Goal: Complete application form

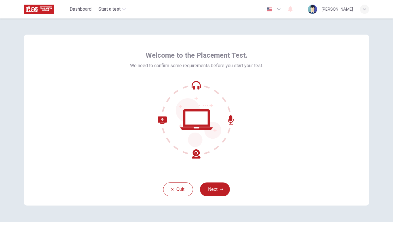
click at [224, 187] on button "Next" at bounding box center [215, 189] width 30 height 14
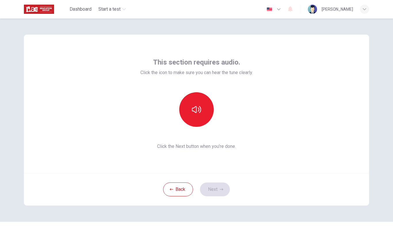
click at [198, 117] on button "button" at bounding box center [196, 109] width 35 height 35
click at [223, 185] on button "Next" at bounding box center [215, 189] width 30 height 14
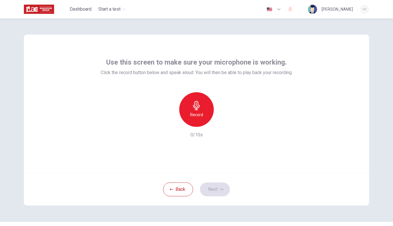
click at [190, 108] on div "Record" at bounding box center [196, 109] width 35 height 35
click at [199, 110] on div "Stop" at bounding box center [196, 109] width 35 height 35
click at [219, 121] on div "button" at bounding box center [222, 121] width 9 height 9
click at [213, 192] on button "Next" at bounding box center [215, 189] width 30 height 14
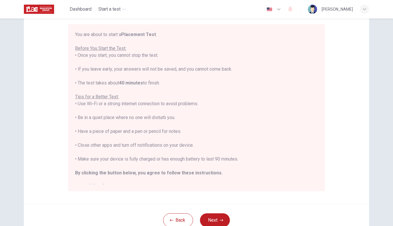
scroll to position [60, 0]
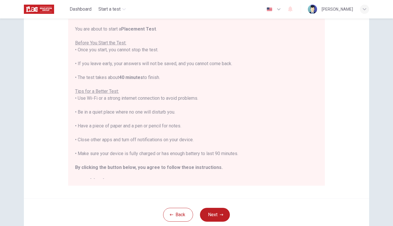
click at [218, 214] on button "Next" at bounding box center [215, 214] width 30 height 14
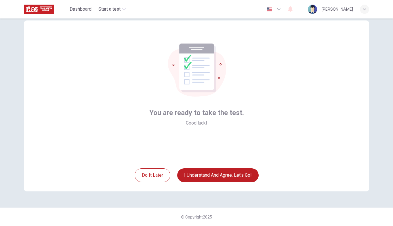
click at [245, 172] on button "I understand and agree. Let’s go!" at bounding box center [217, 175] width 81 height 14
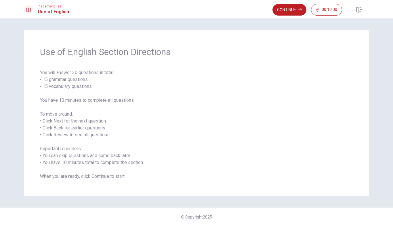
click at [297, 10] on button "Continue" at bounding box center [290, 10] width 34 height 12
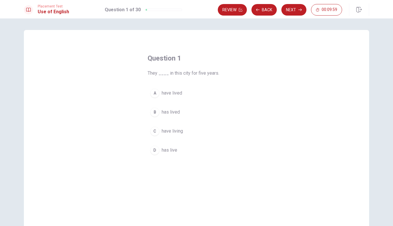
scroll to position [15, 0]
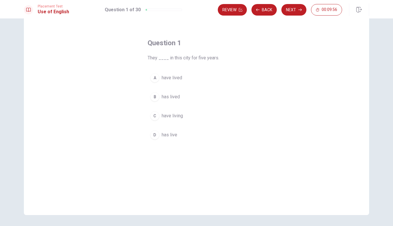
click at [154, 77] on div "A" at bounding box center [154, 77] width 9 height 9
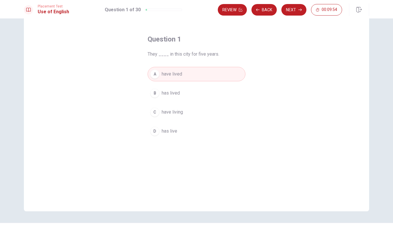
scroll to position [19, 0]
click at [299, 8] on icon "button" at bounding box center [299, 9] width 3 height 3
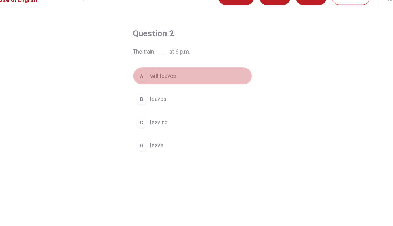
click at [150, 69] on div "A" at bounding box center [154, 73] width 9 height 9
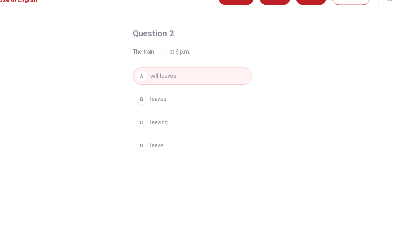
scroll to position [24, 0]
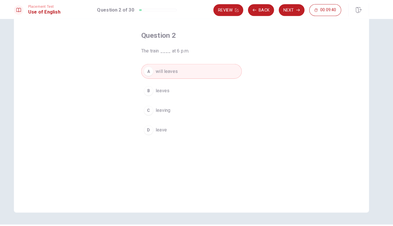
click at [298, 10] on icon "button" at bounding box center [299, 9] width 3 height 3
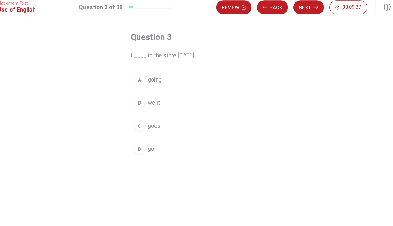
click at [148, 85] on button "B went" at bounding box center [197, 88] width 98 height 14
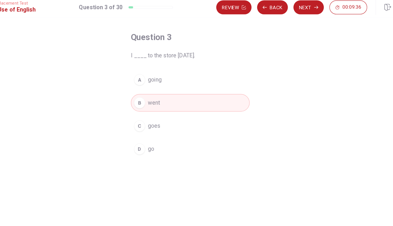
click at [281, 4] on button "Next" at bounding box center [293, 10] width 25 height 12
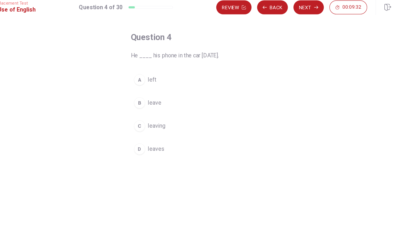
click at [148, 65] on button "A left" at bounding box center [197, 69] width 98 height 14
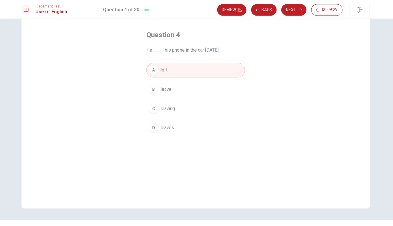
click at [300, 8] on button "Next" at bounding box center [293, 10] width 25 height 12
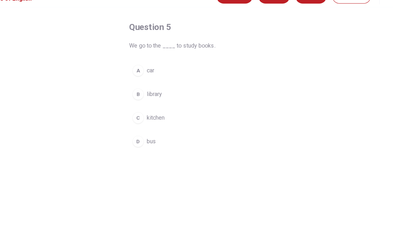
click at [150, 84] on div "B" at bounding box center [154, 88] width 9 height 9
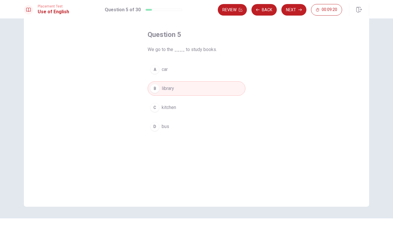
click at [297, 12] on button "Next" at bounding box center [293, 10] width 25 height 12
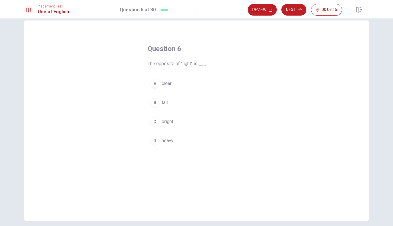
scroll to position [10, 0]
click at [157, 138] on div "D" at bounding box center [154, 140] width 9 height 9
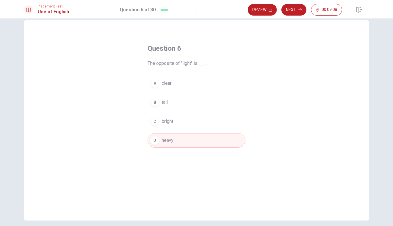
click at [299, 11] on icon "button" at bounding box center [299, 9] width 3 height 3
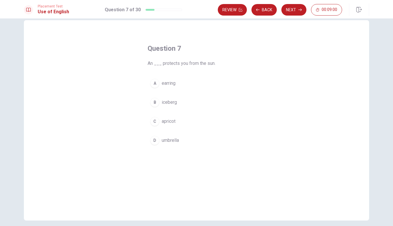
click at [155, 143] on div "D" at bounding box center [154, 140] width 9 height 9
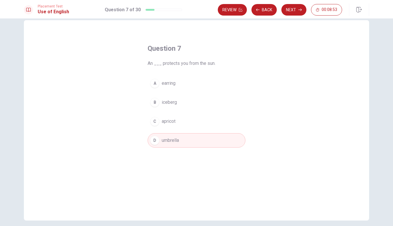
click at [300, 11] on icon "button" at bounding box center [299, 9] width 3 height 3
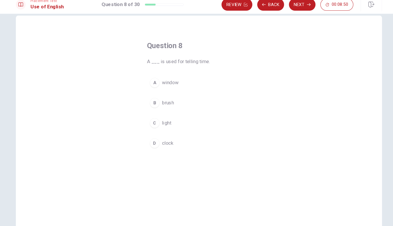
click at [261, 7] on button "Back" at bounding box center [263, 10] width 25 height 12
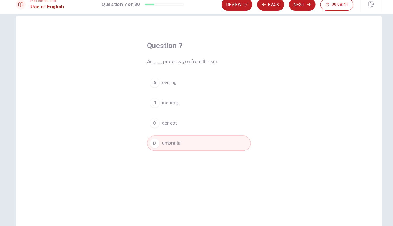
click at [293, 6] on button "Next" at bounding box center [293, 10] width 25 height 12
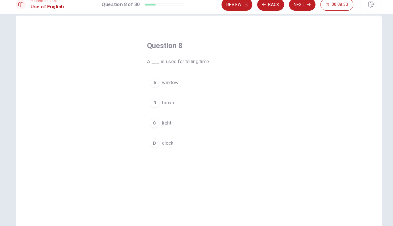
click at [202, 136] on button "D clock" at bounding box center [197, 140] width 98 height 14
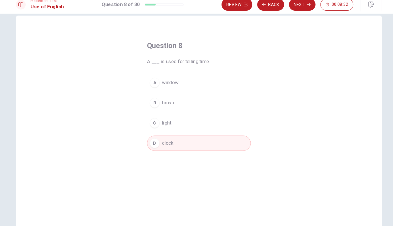
click at [298, 8] on icon "button" at bounding box center [299, 9] width 3 height 3
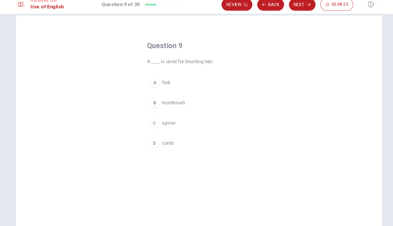
click at [150, 136] on div "D" at bounding box center [154, 140] width 9 height 9
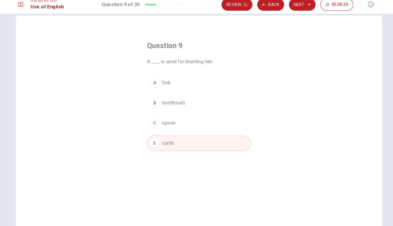
click at [292, 6] on button "Next" at bounding box center [293, 10] width 25 height 12
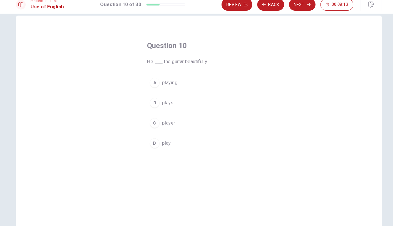
click at [153, 80] on button "A playing" at bounding box center [197, 83] width 98 height 14
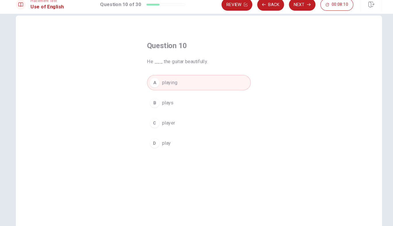
click at [150, 139] on div "D" at bounding box center [154, 140] width 9 height 9
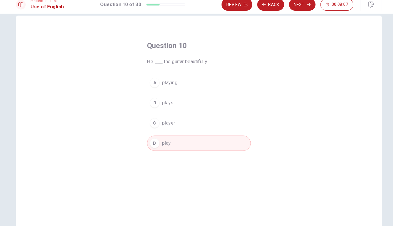
click at [294, 5] on button "Next" at bounding box center [293, 10] width 25 height 12
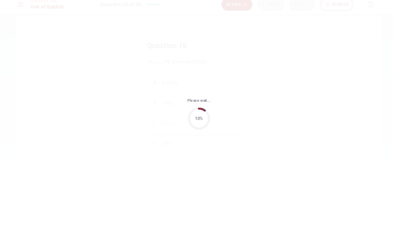
scroll to position [0, 0]
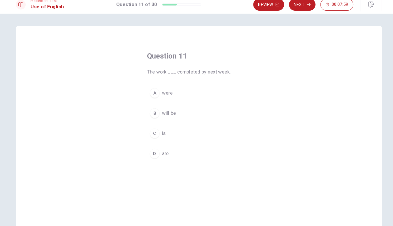
click at [150, 108] on div "B" at bounding box center [154, 111] width 9 height 9
click at [288, 6] on button "Next" at bounding box center [293, 10] width 25 height 12
click at [256, 4] on button "Back" at bounding box center [263, 10] width 25 height 12
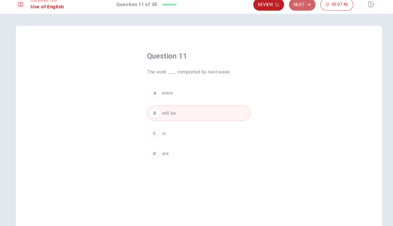
click at [298, 8] on icon "button" at bounding box center [299, 9] width 3 height 3
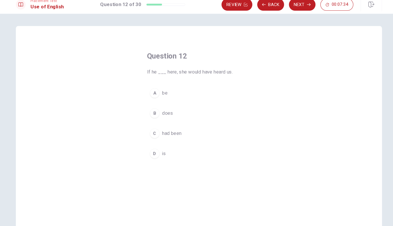
click at [150, 145] on div "D" at bounding box center [154, 149] width 9 height 9
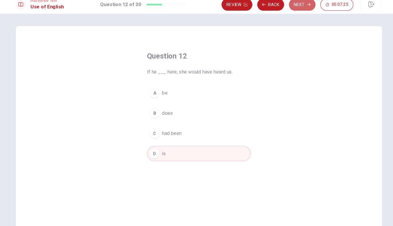
click at [292, 6] on button "Next" at bounding box center [293, 10] width 25 height 12
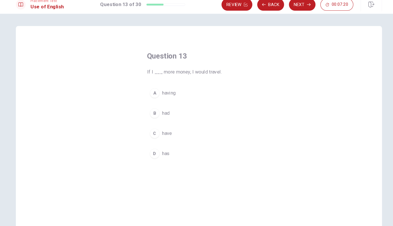
click at [150, 126] on div "C" at bounding box center [154, 130] width 9 height 9
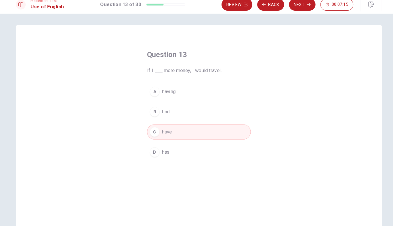
click at [288, 7] on button "Next" at bounding box center [293, 10] width 25 height 12
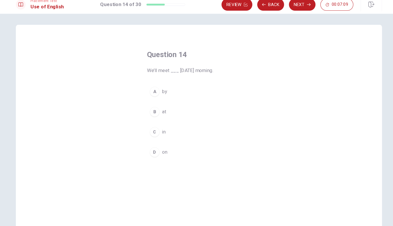
click at [150, 144] on div "D" at bounding box center [154, 148] width 9 height 9
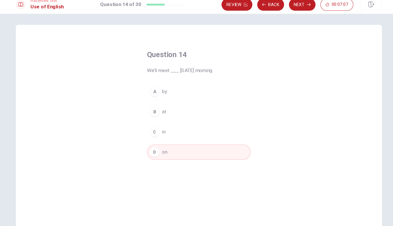
click at [288, 7] on button "Next" at bounding box center [293, 10] width 25 height 12
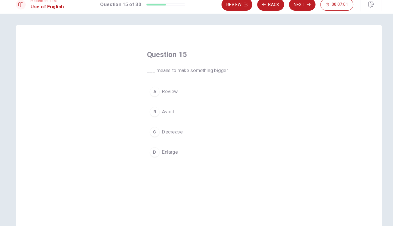
click at [150, 144] on div "D" at bounding box center [154, 148] width 9 height 9
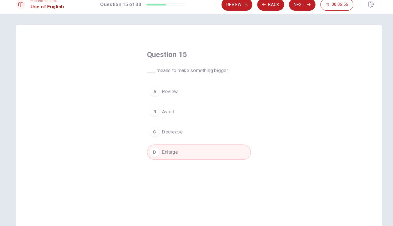
click at [291, 6] on button "Next" at bounding box center [293, 10] width 25 height 12
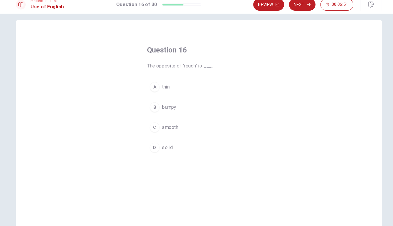
scroll to position [7, 0]
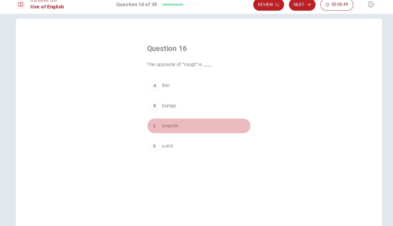
click at [150, 119] on div "C" at bounding box center [154, 123] width 9 height 9
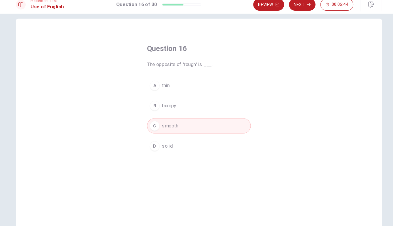
click at [294, 7] on button "Next" at bounding box center [293, 10] width 25 height 12
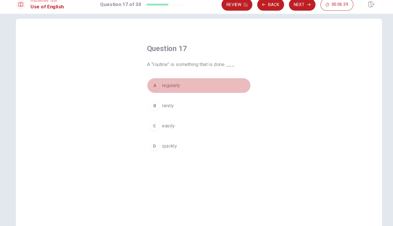
click at [150, 81] on div "A" at bounding box center [154, 85] width 9 height 9
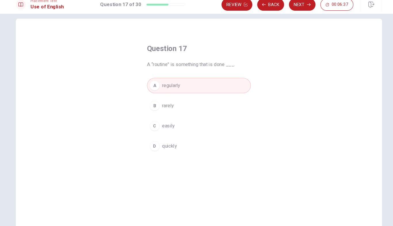
click at [291, 8] on button "Next" at bounding box center [293, 10] width 25 height 12
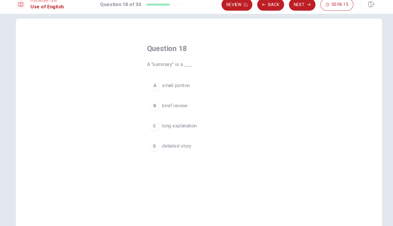
click at [148, 105] on button "B brief review" at bounding box center [197, 105] width 98 height 14
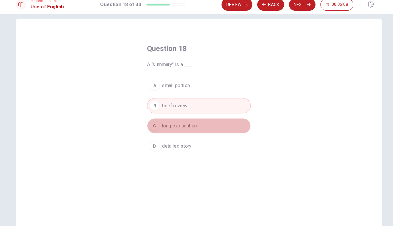
click at [170, 121] on span "long explanation" at bounding box center [178, 124] width 33 height 7
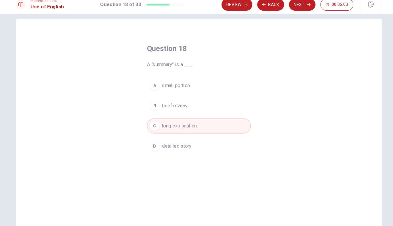
click at [236, 139] on button "D detailed story" at bounding box center [197, 143] width 98 height 14
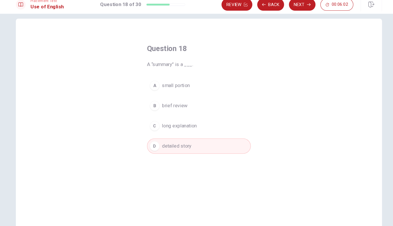
click at [298, 8] on icon "button" at bounding box center [299, 9] width 3 height 3
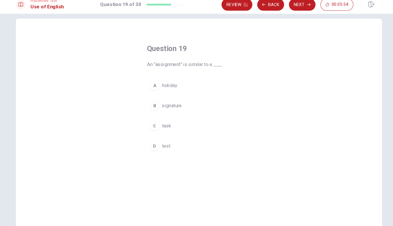
click at [239, 105] on div "Question 19 An “assignment” is similar to a ___. A holiday B signature C task D…" at bounding box center [196, 98] width 121 height 122
click at [243, 97] on div "Question 19 An “assignment” is similar to a ___. A holiday B signature C task D…" at bounding box center [196, 98] width 121 height 122
click at [222, 106] on button "B signature" at bounding box center [197, 105] width 98 height 14
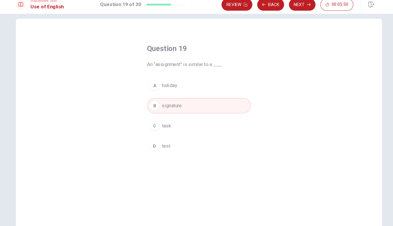
click at [298, 8] on icon "button" at bounding box center [299, 9] width 3 height 3
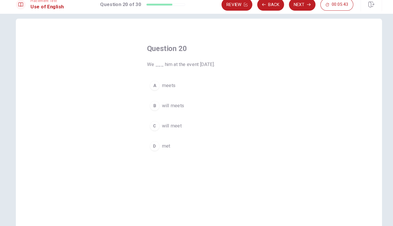
click at [220, 117] on button "C will meet" at bounding box center [197, 124] width 98 height 14
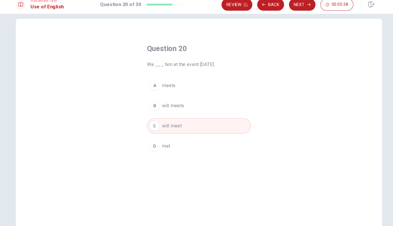
click at [298, 9] on icon "button" at bounding box center [299, 10] width 3 height 3
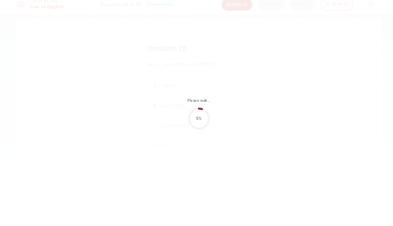
scroll to position [0, 0]
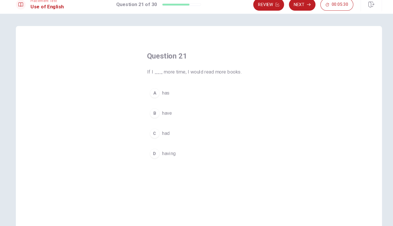
click at [230, 105] on button "B have" at bounding box center [197, 112] width 98 height 14
click at [292, 6] on button "Next" at bounding box center [293, 10] width 25 height 12
click at [253, 85] on div "Question 22 If they ___ more, they would succeed. A try B tried C trying D tries" at bounding box center [196, 130] width 345 height 200
click at [251, 87] on div "Question 22 If they ___ more, they would succeed. A try B tried C trying D tries" at bounding box center [196, 130] width 345 height 200
click at [246, 88] on div "Question 22 If they ___ more, they would succeed. A try B tried C trying D tries" at bounding box center [196, 105] width 121 height 122
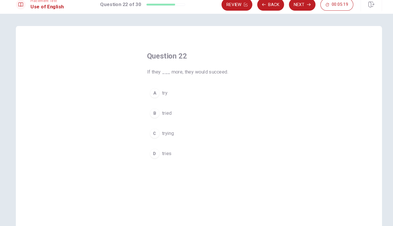
click at [241, 88] on div "Question 22 If they ___ more, they would succeed. A try B tried C trying D tries" at bounding box center [196, 105] width 121 height 122
click at [175, 89] on button "A try" at bounding box center [197, 93] width 98 height 14
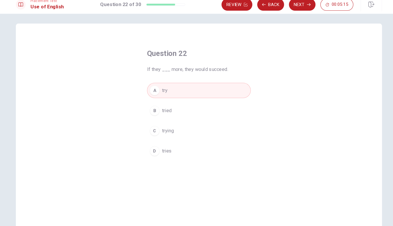
scroll to position [3, 0]
click at [223, 108] on button "B tried" at bounding box center [197, 109] width 98 height 14
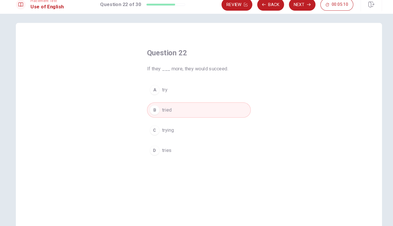
click at [258, 8] on button "Back" at bounding box center [263, 10] width 25 height 12
click at [217, 121] on button "C had" at bounding box center [197, 128] width 98 height 14
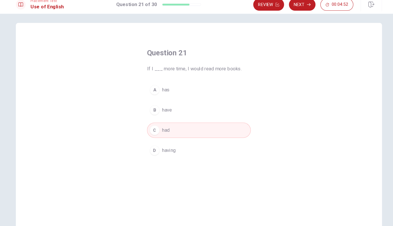
click at [287, 9] on button "Next" at bounding box center [293, 10] width 25 height 12
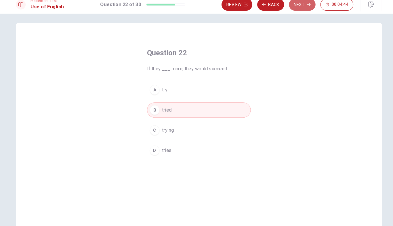
click at [298, 9] on icon "button" at bounding box center [299, 10] width 3 height 3
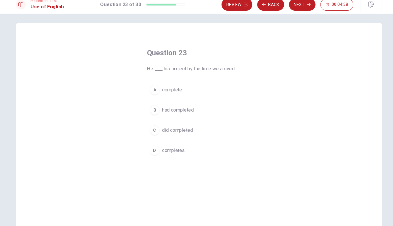
click at [249, 85] on div "Question 23 He ___ his project by the time we arrived. A complete B had complet…" at bounding box center [196, 127] width 345 height 200
click at [227, 104] on button "B had completed" at bounding box center [197, 109] width 98 height 14
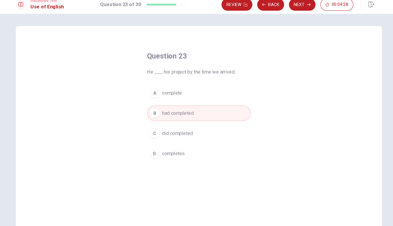
scroll to position [0, 0]
click at [289, 7] on button "Next" at bounding box center [293, 10] width 25 height 12
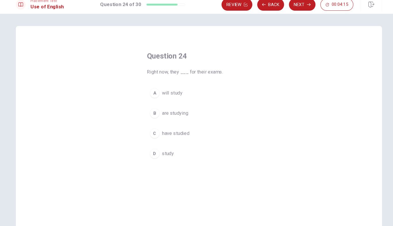
click at [162, 109] on span "are studying" at bounding box center [174, 111] width 25 height 7
click at [292, 6] on button "Next" at bounding box center [293, 10] width 25 height 12
click at [150, 145] on div "D" at bounding box center [154, 149] width 9 height 9
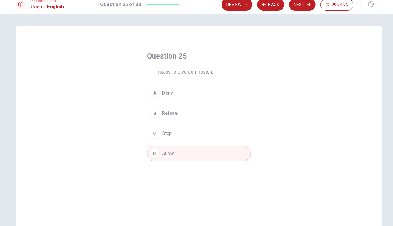
click at [288, 8] on button "Next" at bounding box center [293, 10] width 25 height 12
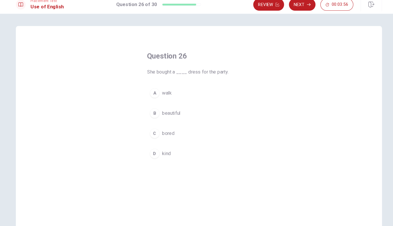
click at [150, 117] on div "A walk B beautiful C bored D kind" at bounding box center [197, 121] width 98 height 71
click at [150, 108] on div "B" at bounding box center [154, 111] width 9 height 9
click at [289, 8] on button "Next" at bounding box center [293, 10] width 25 height 12
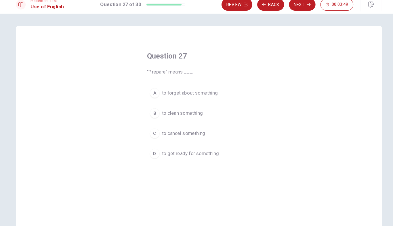
click at [150, 145] on div "D" at bounding box center [154, 149] width 9 height 9
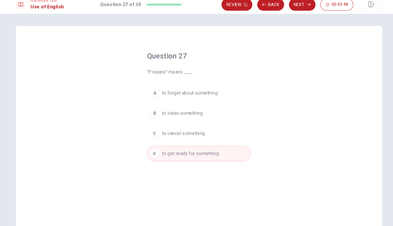
click at [291, 9] on button "Next" at bounding box center [293, 10] width 25 height 12
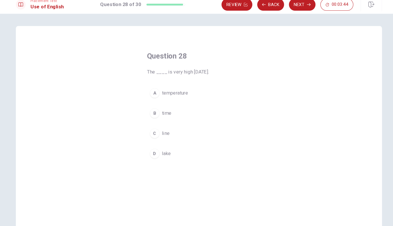
click at [152, 87] on button "A temperature" at bounding box center [197, 93] width 98 height 14
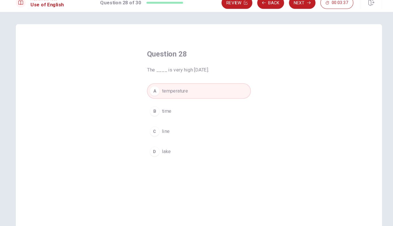
click at [298, 9] on icon "button" at bounding box center [299, 10] width 3 height 3
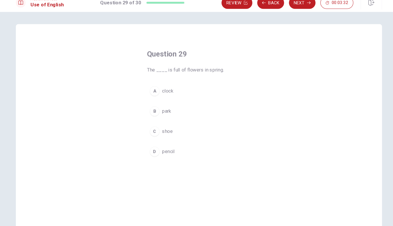
click at [150, 105] on button "B park" at bounding box center [197, 112] width 98 height 14
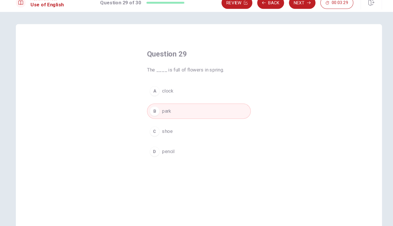
click at [288, 6] on button "Next" at bounding box center [293, 10] width 25 height 12
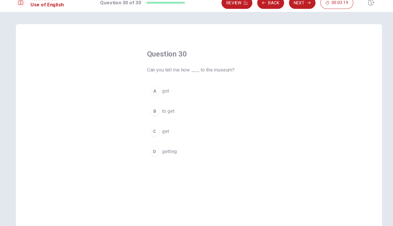
click at [150, 126] on div "C" at bounding box center [154, 130] width 9 height 9
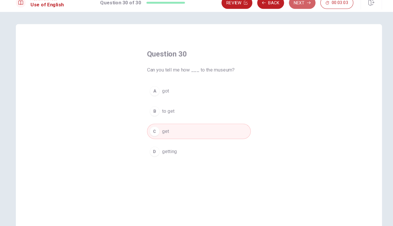
click at [292, 6] on button "Next" at bounding box center [293, 10] width 25 height 12
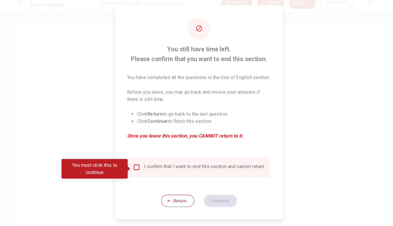
click at [134, 161] on input "You must click this to continue" at bounding box center [137, 164] width 7 height 7
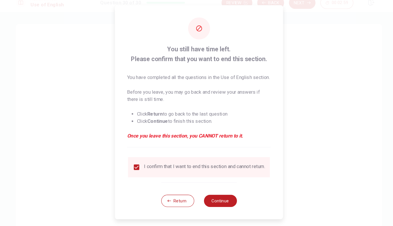
click at [216, 196] on button "Continue" at bounding box center [216, 196] width 31 height 12
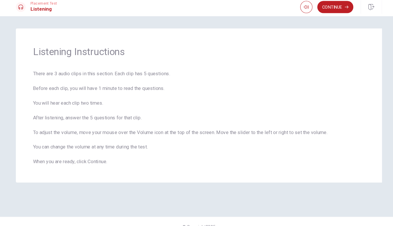
click at [320, 8] on button "Continue" at bounding box center [325, 10] width 34 height 12
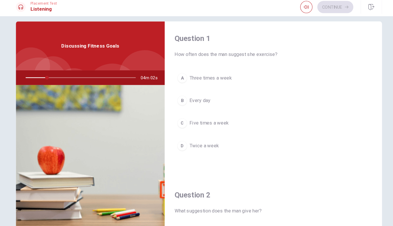
click at [331, 162] on div "Question 1 How often does the man suggest she exercise? A Three times a week B …" at bounding box center [266, 96] width 205 height 147
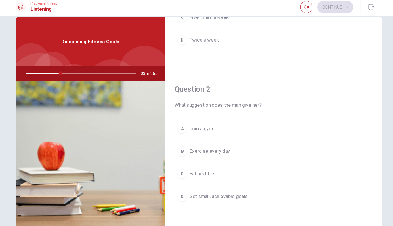
scroll to position [96, 0]
click at [319, 183] on button "D Set small, achievable goals" at bounding box center [267, 188] width 186 height 14
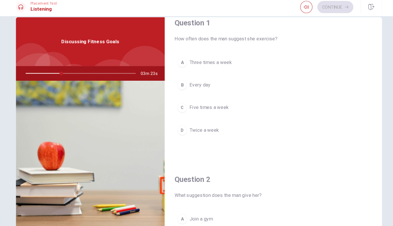
scroll to position [10, 0]
click at [325, 63] on button "A Three times a week" at bounding box center [267, 62] width 186 height 14
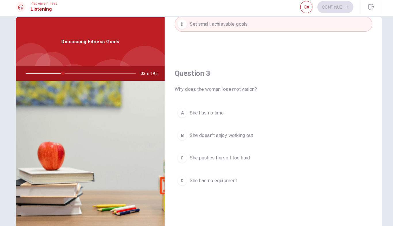
scroll to position [259, 0]
click at [325, 150] on button "C She pushes herself too hard" at bounding box center [267, 150] width 186 height 14
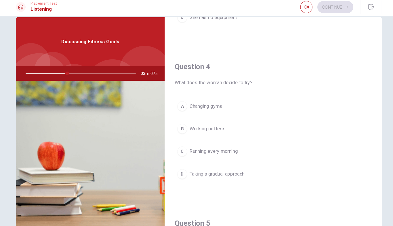
scroll to position [411, 0]
click at [318, 169] on button "D Taking a gradual approach" at bounding box center [267, 167] width 186 height 14
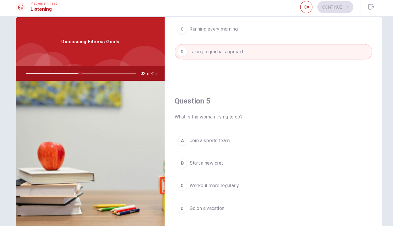
scroll to position [532, 0]
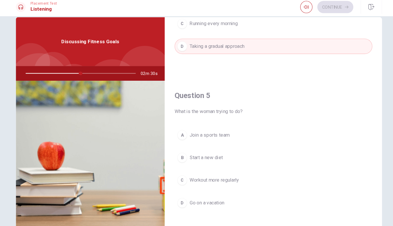
click at [310, 172] on button "C Workout more regularly" at bounding box center [267, 172] width 186 height 14
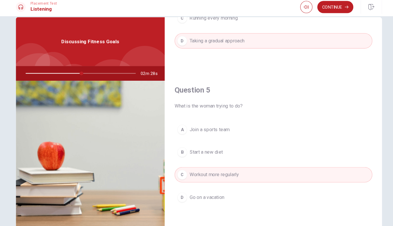
scroll to position [537, 0]
click at [323, 9] on button "Continue" at bounding box center [325, 10] width 34 height 12
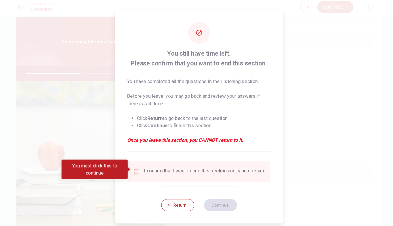
click at [132, 167] on div "I confirm that I want to end this section and cannot return." at bounding box center [197, 164] width 134 height 19
click at [134, 161] on input "You must click this to continue" at bounding box center [137, 164] width 7 height 7
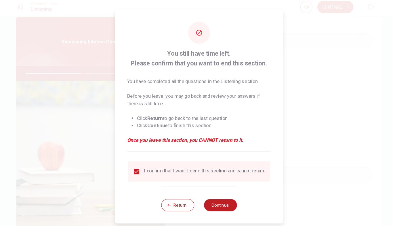
click at [216, 200] on button "Continue" at bounding box center [216, 196] width 31 height 12
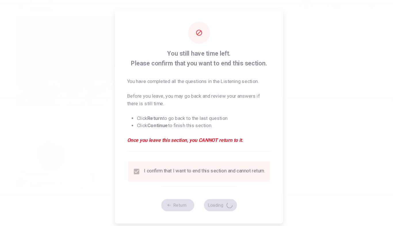
type input "52"
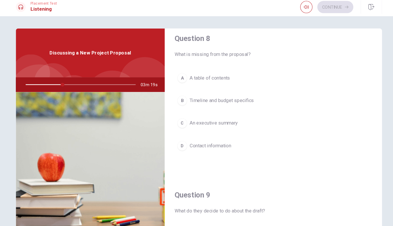
scroll to position [294, 0]
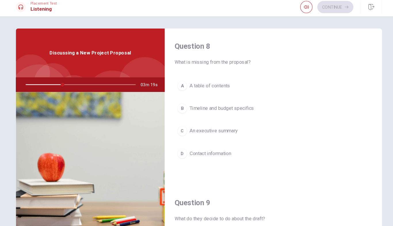
click at [317, 102] on button "B Timeline and budget specifics" at bounding box center [267, 105] width 186 height 14
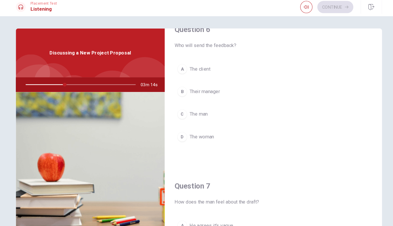
scroll to position [9, 0]
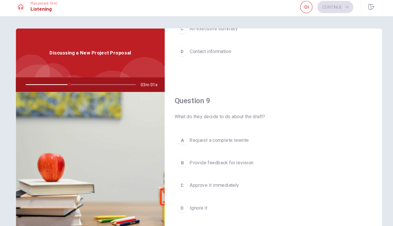
click at [302, 153] on button "B Provide feedback for revision" at bounding box center [267, 156] width 186 height 14
click at [300, 176] on button "C A project proposal draft" at bounding box center [267, 178] width 186 height 14
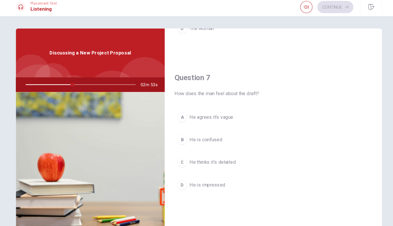
scroll to position [117, 0]
click at [316, 106] on button "A He agrees it’s vague" at bounding box center [267, 113] width 186 height 14
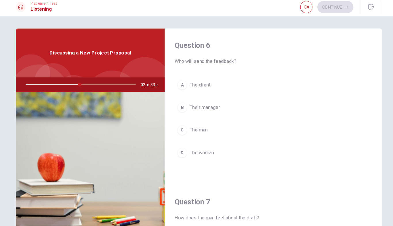
scroll to position [0, 0]
click at [323, 78] on button "A The client" at bounding box center [267, 83] width 186 height 14
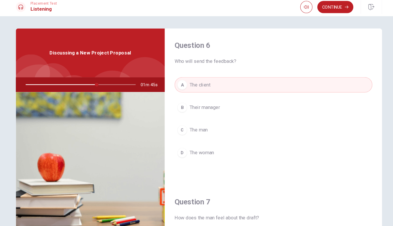
click at [305, 111] on div "A The [PERSON_NAME] Their manager C The man D The woman" at bounding box center [267, 121] width 186 height 90
click at [310, 104] on button "B Their manager" at bounding box center [267, 104] width 186 height 14
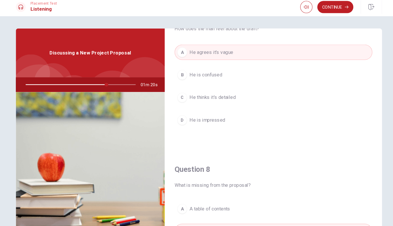
click at [317, 6] on button "Continue" at bounding box center [325, 10] width 34 height 12
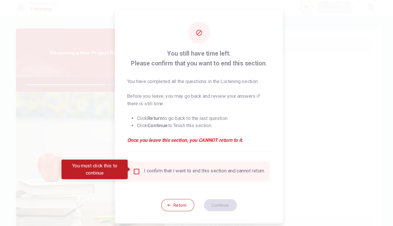
scroll to position [186, 0]
click at [134, 161] on input "You must click this to continue" at bounding box center [137, 164] width 7 height 7
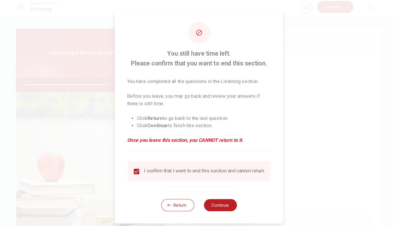
click at [209, 195] on button "Continue" at bounding box center [216, 196] width 31 height 12
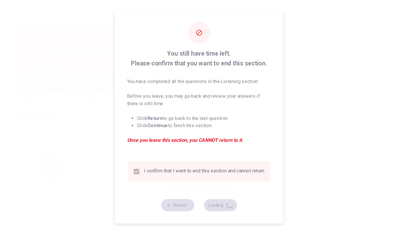
type input "75"
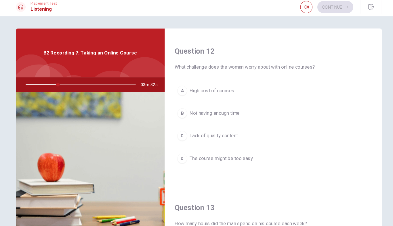
scroll to position [142, 0]
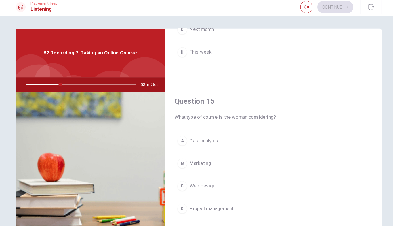
click at [334, 134] on button "A Data analysis" at bounding box center [267, 136] width 186 height 14
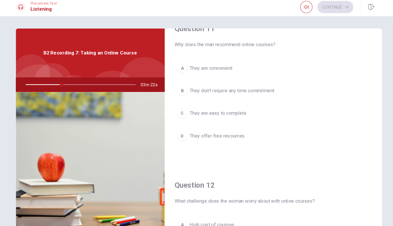
scroll to position [12, 0]
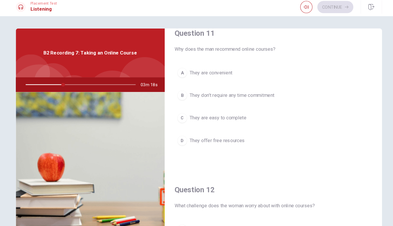
click at [326, 72] on button "A They are convenient" at bounding box center [267, 71] width 186 height 14
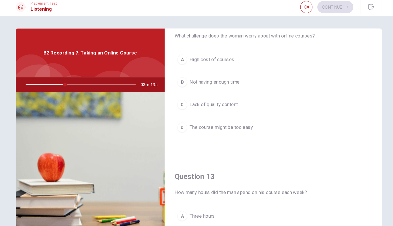
scroll to position [171, 0]
click at [329, 81] on button "B Not having enough time" at bounding box center [267, 81] width 186 height 14
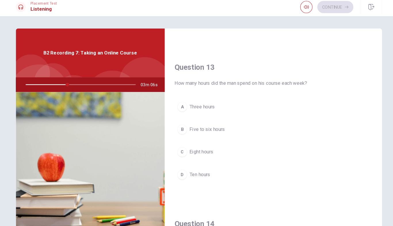
scroll to position [275, 0]
click at [323, 120] on button "B Five to six hours" at bounding box center [267, 124] width 186 height 14
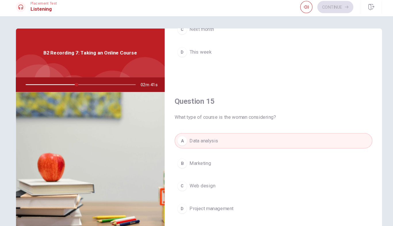
scroll to position [537, 0]
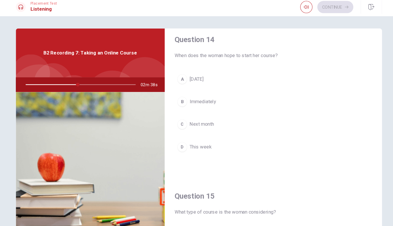
click at [324, 115] on button "C Next month" at bounding box center [267, 120] width 186 height 14
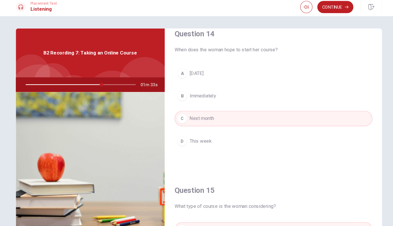
scroll to position [452, 0]
click at [321, 7] on button "Continue" at bounding box center [325, 10] width 34 height 12
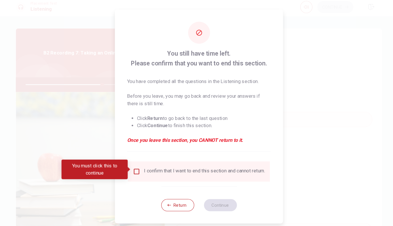
click at [134, 161] on input "You must click this to continue" at bounding box center [137, 164] width 7 height 7
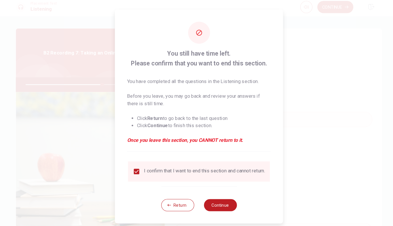
click at [217, 201] on button "Continue" at bounding box center [216, 196] width 31 height 12
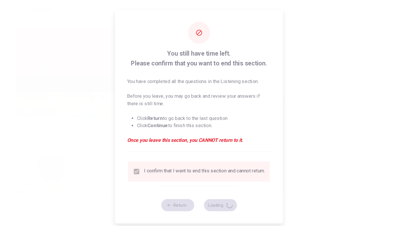
type input "71"
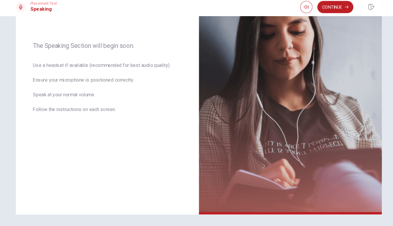
scroll to position [70, 0]
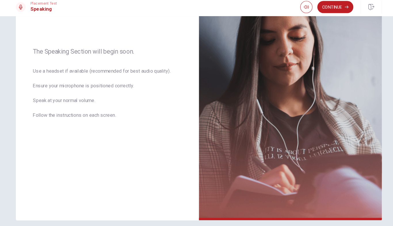
click at [322, 7] on button "Continue" at bounding box center [325, 10] width 34 height 12
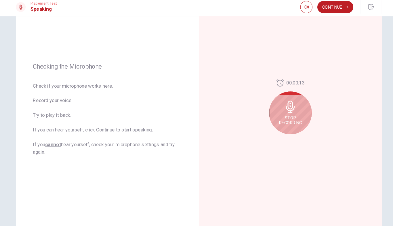
scroll to position [49, 0]
click at [275, 112] on span "Stop Recording" at bounding box center [283, 116] width 22 height 9
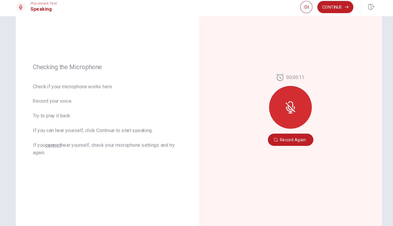
click at [283, 105] on div at bounding box center [283, 104] width 40 height 40
click at [283, 131] on button "Record Again" at bounding box center [283, 135] width 43 height 12
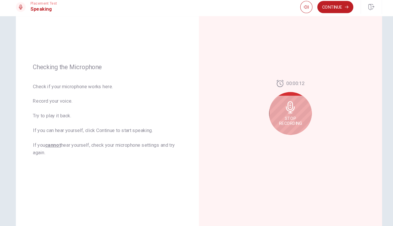
click at [285, 112] on div "Stop Recording" at bounding box center [283, 110] width 40 height 40
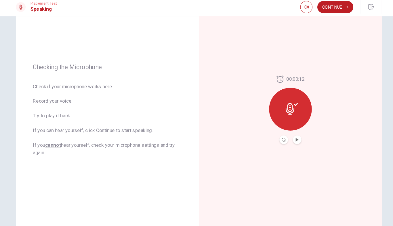
click at [285, 133] on button "Play Audio" at bounding box center [289, 135] width 8 height 8
click at [321, 11] on button "Continue" at bounding box center [325, 10] width 34 height 12
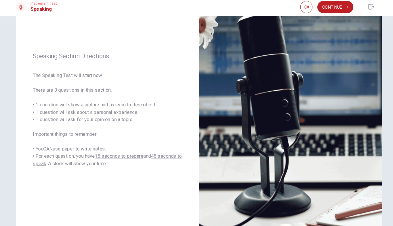
click at [324, 11] on button "Continue" at bounding box center [325, 10] width 34 height 12
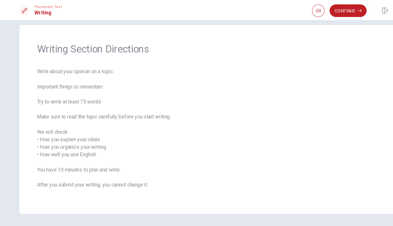
scroll to position [7, 0]
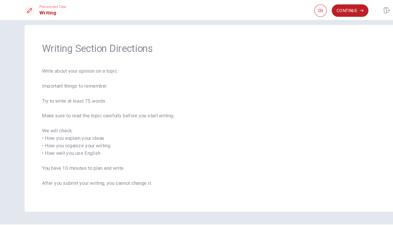
click at [329, 11] on button "Continue" at bounding box center [325, 10] width 34 height 12
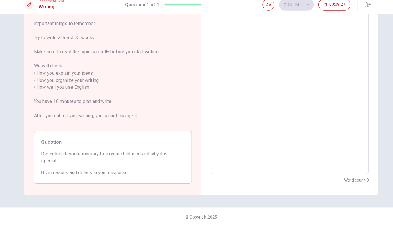
scroll to position [7, 0]
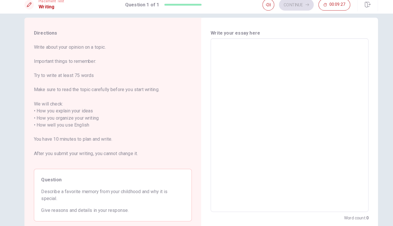
click at [331, 73] on textarea at bounding box center [283, 127] width 146 height 160
type textarea "M"
type textarea "x"
type textarea "My"
type textarea "x"
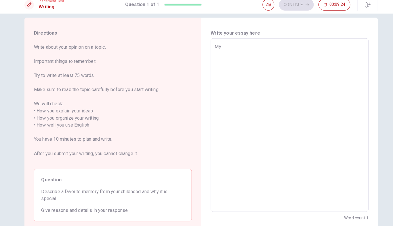
type textarea "My"
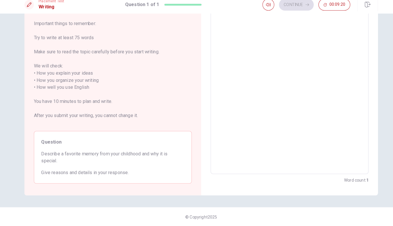
type textarea "x"
type textarea "My"
click at [366, 83] on div "Write your essay here My x ​ Word count : 1" at bounding box center [283, 91] width 173 height 210
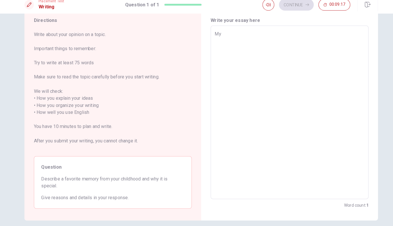
scroll to position [18, 0]
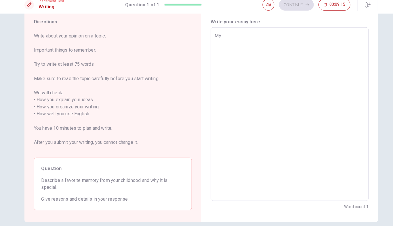
click at [317, 38] on textarea "My" at bounding box center [283, 117] width 146 height 160
type textarea "x"
type textarea "My"
type textarea "x"
type textarea "My f"
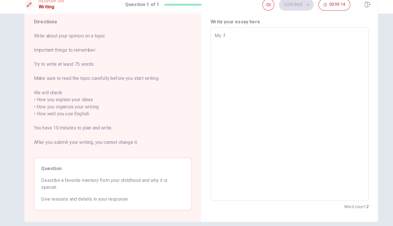
type textarea "x"
type textarea "My fa"
type textarea "x"
type textarea "My fav"
type textarea "x"
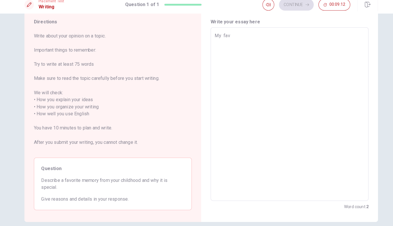
type textarea "My favo"
type textarea "x"
type textarea "My favor"
type textarea "x"
type textarea "My favori"
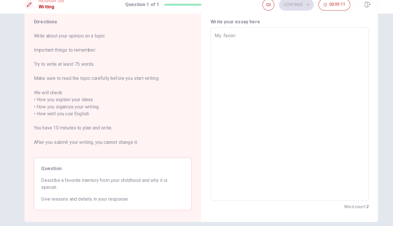
type textarea "x"
type textarea "My favorit"
type textarea "x"
type textarea "My favorite"
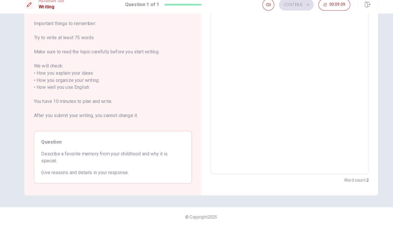
scroll to position [44, 0]
click at [340, 78] on textarea "My favorite" at bounding box center [283, 91] width 146 height 160
type textarea "x"
type textarea "My favorite"
type textarea "x"
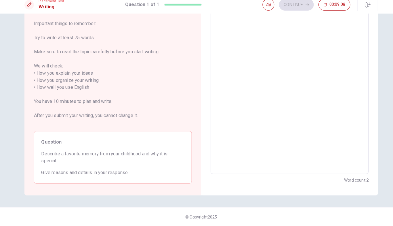
scroll to position [42, 0]
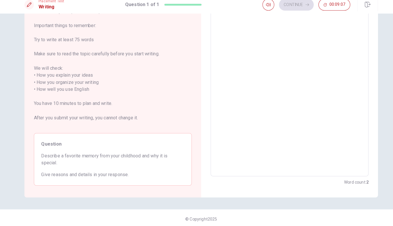
type textarea "My favorite"
click at [18, 67] on div "Directions Write about your opinion on a topic. Important things to remember: T…" at bounding box center [197, 93] width 364 height 210
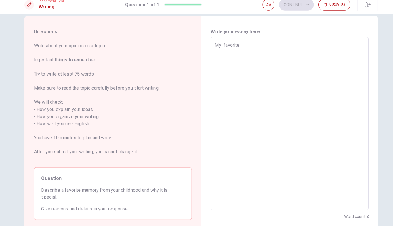
scroll to position [13, 0]
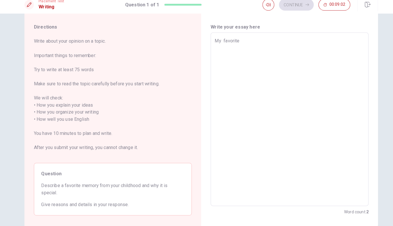
click at [309, 42] on textarea "My favorite" at bounding box center [283, 122] width 146 height 160
type textarea "x"
type textarea "My favorite"
type textarea "x"
type textarea "My favorite m"
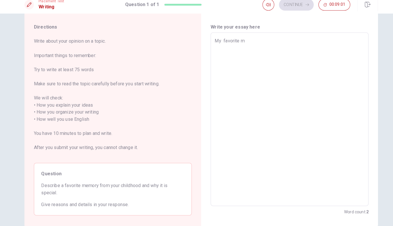
type textarea "x"
type textarea "My favorite me"
type textarea "x"
type textarea "My favorite mem"
type textarea "x"
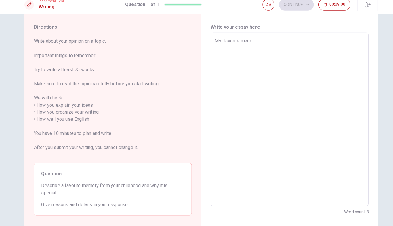
type textarea "My favorite memo"
type textarea "x"
type textarea "My favorite memor"
type textarea "x"
type textarea "My favorite memory"
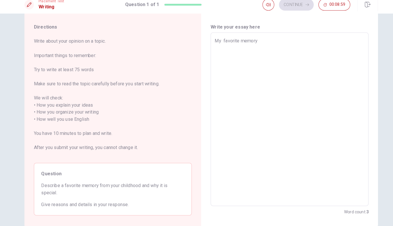
type textarea "x"
type textarea "My favorite memory"
type textarea "x"
click at [327, 68] on textarea "My favorite memory" at bounding box center [283, 122] width 146 height 160
type textarea "My favorite memory"
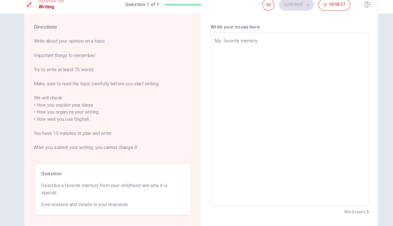
click at [360, 70] on div "My favorite memory x ​" at bounding box center [283, 121] width 154 height 169
click at [350, 77] on textarea "My favorite memory" at bounding box center [283, 122] width 146 height 160
click at [46, 72] on span "Write about your opinion on a topic. Important things to remember: Try to write…" at bounding box center [110, 100] width 154 height 117
click at [314, 37] on div "My favorite memory x ​" at bounding box center [283, 121] width 154 height 169
type textarea "x"
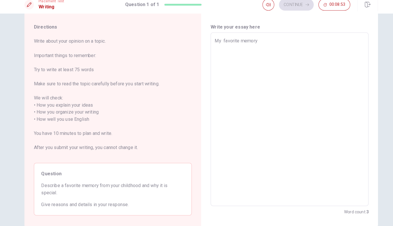
type textarea "My favorite memory"
click at [217, 42] on textarea "My favorite memory" at bounding box center [283, 122] width 146 height 160
type textarea "x"
type textarea "My favorite memory"
type textarea "x"
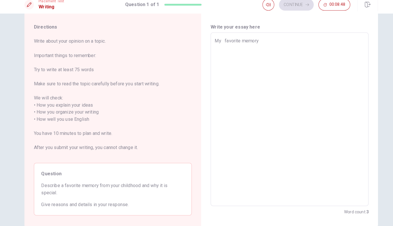
type textarea "My c favorite memory"
type textarea "x"
type textarea "My ch favorite memory"
type textarea "x"
type textarea "My chi favorite memory"
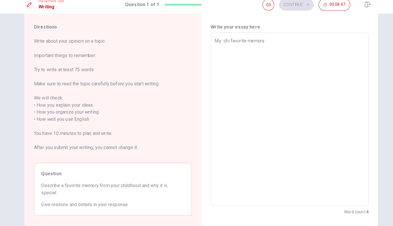
type textarea "x"
type textarea "My chil favorite memory"
type textarea "x"
type textarea "My child favorite memory"
type textarea "x"
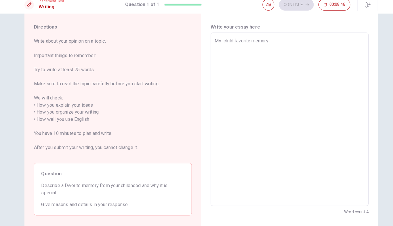
type textarea "My child favorite memory"
click at [22, 75] on div "Directions Write about your opinion on a topic. Important things to remember: T…" at bounding box center [197, 122] width 364 height 210
click at [233, 42] on textarea "My child favorite memory" at bounding box center [283, 122] width 146 height 160
type textarea "x"
type textarea "My childh favorite memory"
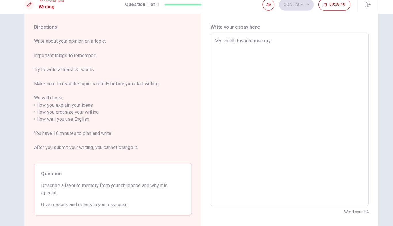
type textarea "x"
type textarea "My childho favorite memory"
type textarea "x"
type textarea "My childhoo favorite memory"
type textarea "x"
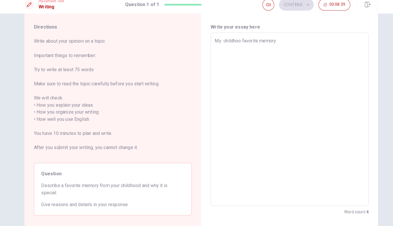
type textarea "My childhood favorite memory"
type textarea "x"
type textarea "My childhoodfavorite memory"
type textarea "x"
type textarea "My childhoofavorite memory"
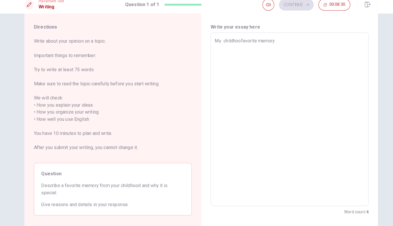
type textarea "x"
type textarea "My childhofavorite memory"
type textarea "x"
type textarea "My childhfavorite memory"
type textarea "x"
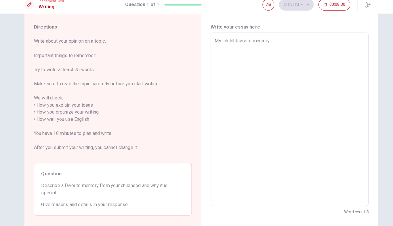
type textarea "My childfavorite memory"
type textarea "x"
type textarea "My chilfavorite memory"
type textarea "x"
type textarea "My chifavorite memory"
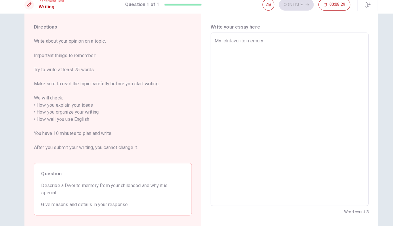
type textarea "x"
type textarea "My chfavorite memory"
type textarea "x"
type textarea "My cfavorite memory"
type textarea "x"
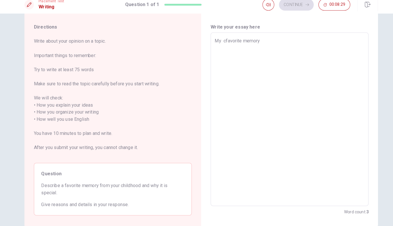
type textarea "My favorite memory"
type textarea "x"
type textarea "My favorite memory"
type textarea "x"
type textarea "Myfavorite memory"
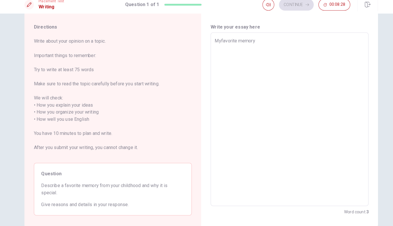
type textarea "x"
type textarea "My favorite memory"
click at [299, 42] on textarea "My favorite memory" at bounding box center [283, 122] width 146 height 160
type textarea "x"
type textarea "My favorite memory w"
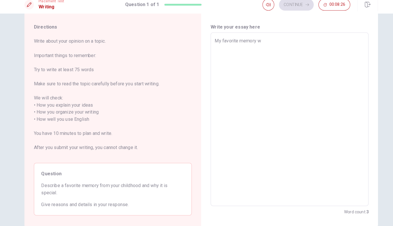
type textarea "x"
type textarea "My favorite memory wh"
type textarea "x"
type textarea "My favorite memory whe"
type textarea "x"
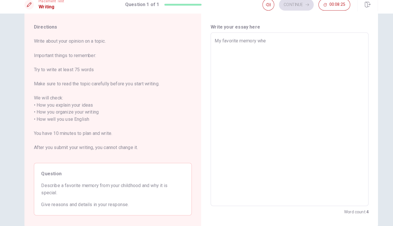
type textarea "My favorite memory when"
type textarea "x"
type textarea "My favorite memory when"
type textarea "x"
type textarea "My favorite memory when i"
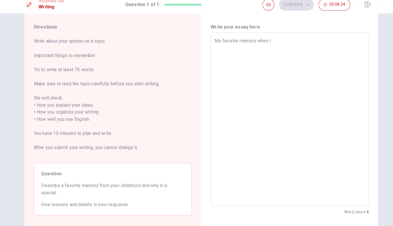
type textarea "x"
type textarea "My favorite memory when i"
type textarea "x"
type textarea "My favorite memory when i w"
type textarea "x"
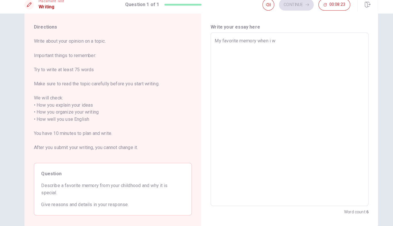
type textarea "My favorite memory when i wa"
type textarea "x"
type textarea "My favorite memory when i was"
type textarea "x"
type textarea "My favorite memory when i was"
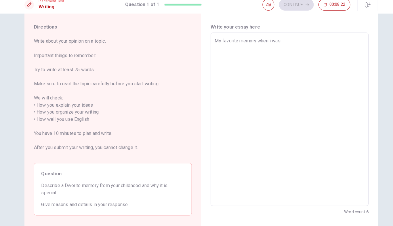
type textarea "x"
type textarea "My favorite memory when i was c"
type textarea "x"
type textarea "My favorite memory when i was ch"
type textarea "x"
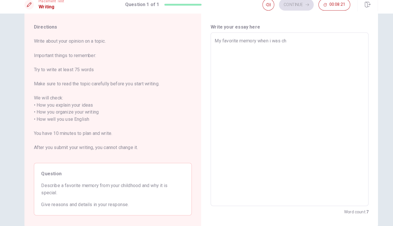
type textarea "My favorite memory when i was chi"
type textarea "x"
type textarea "My favorite memory when i was chil"
type textarea "x"
type textarea "My favorite memory when i was child"
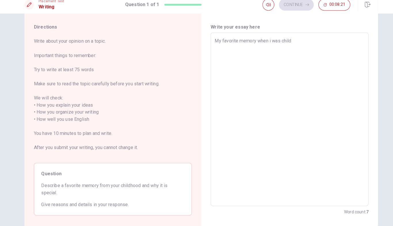
type textarea "x"
type textarea "My favorite memory when i was child"
type textarea "x"
type textarea "My favorite memory when i was child i"
type textarea "x"
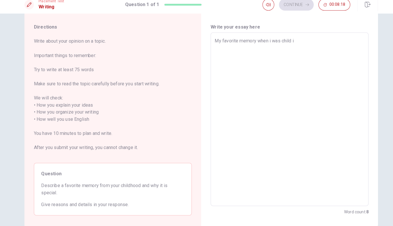
type textarea "My favorite memory when i was child is"
type textarea "x"
type textarea "My favorite memory when i was child is"
type textarea "x"
type textarea "My favorite memory when i was child is p"
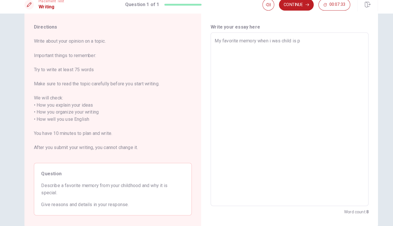
type textarea "x"
type textarea "My favorite memory when i was child is pa"
type textarea "x"
type textarea "My favorite memory when i was child is pay"
type textarea "x"
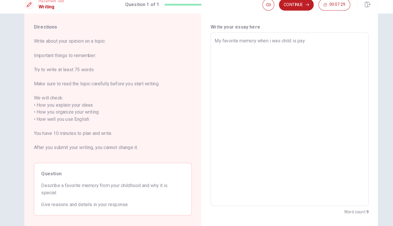
type textarea "My favorite memory when i was child is pa"
type textarea "x"
type textarea "My favorite memory when i was child is p"
type textarea "x"
type textarea "My favorite memory when i was child is pl"
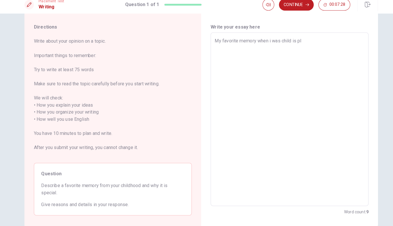
type textarea "x"
type textarea "My favorite memory when i was child is pla"
type textarea "x"
type textarea "My favorite memory when i was child is play"
type textarea "x"
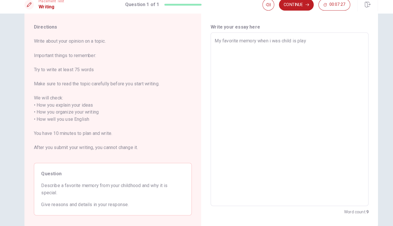
type textarea "My favorite memory when i was child is playi"
type textarea "x"
type textarea "My favorite memory when i was child is playin"
type textarea "x"
type textarea "My favorite memory when i was child is playing"
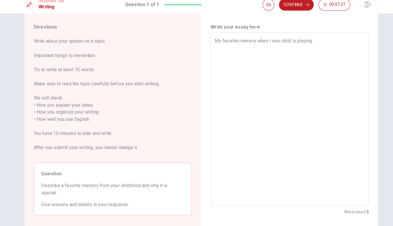
type textarea "x"
type textarea "My favorite memory when i was child is playing"
type textarea "x"
type textarea "My favorite memory when i was child is playing s"
type textarea "x"
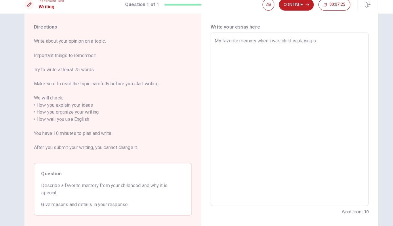
type textarea "My favorite memory when i was child is playing so"
type textarea "x"
type textarea "My favorite memory when i was child is playing soc"
type textarea "x"
type textarea "My favorite memory when i was child is playing socc"
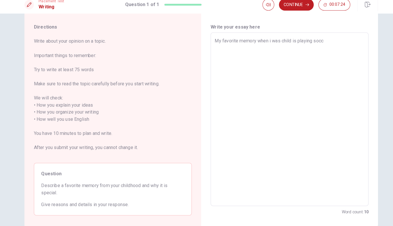
type textarea "x"
type textarea "My favorite memory when i was child is playing socce"
type textarea "x"
type textarea "My favorite memory when i was child is playing soccer"
type textarea "x"
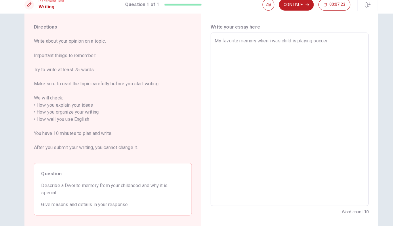
type textarea "My favorite memory when i was child is playing soccer"
type textarea "x"
type textarea "My favorite memory when i was child is playing soccer w"
type textarea "x"
type textarea "My favorite memory when i was child is playing soccer wi"
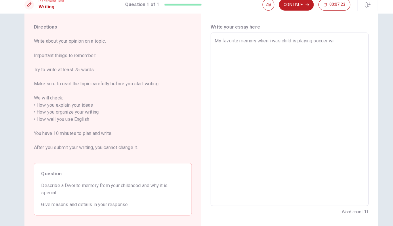
type textarea "x"
type textarea "My favorite memory when i was child is playing soccer wit"
type textarea "x"
type textarea "My favorite memory when i was child is playing soccer with"
type textarea "x"
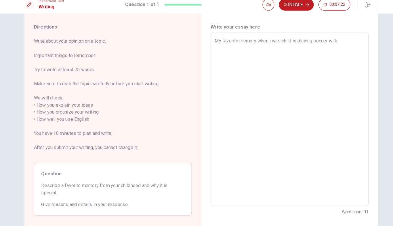
type textarea "My favorite memory when i was child is playing soccer with"
type textarea "x"
type textarea "My favorite memory when i was child is playing soccer with m"
type textarea "x"
type textarea "My favorite memory when i was child is playing soccer with my"
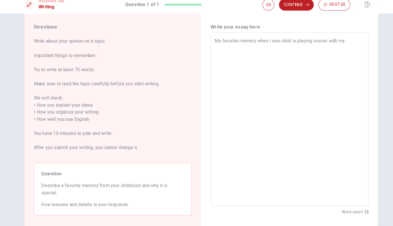
type textarea "x"
type textarea "My favorite memory when i was child is playing soccer with my"
type textarea "x"
type textarea "My favorite memory when i was child is playing soccer with my f"
type textarea "x"
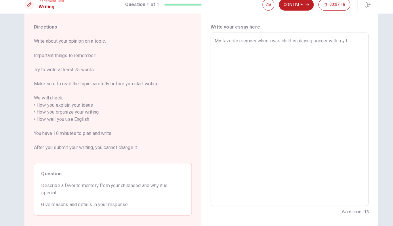
type textarea "My favorite memory when i was child is playing soccer with my fr"
type textarea "x"
type textarea "My favorite memory when i was child is playing soccer with my fri"
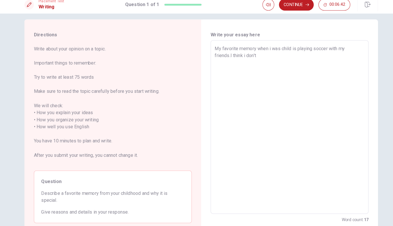
scroll to position [5, 0]
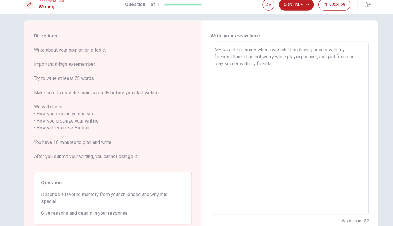
click at [374, 71] on div "Directions Write about your opinion on a topic. Important things to remember: T…" at bounding box center [197, 130] width 364 height 210
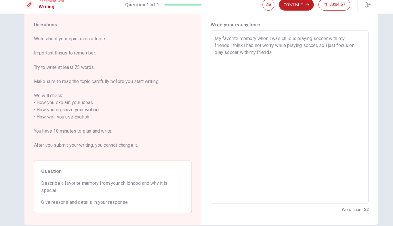
scroll to position [15, 0]
click at [332, 55] on textarea "My favorite memory when i was child is playing soccer with my friends.I think i…" at bounding box center [283, 120] width 146 height 160
click at [268, 50] on textarea "My favorite memory when i was child is playing soccer with my friends.I think i…" at bounding box center [283, 120] width 146 height 160
click at [329, 65] on textarea "My favorite memory when i was child is playing soccer with my friends.I think i…" at bounding box center [283, 120] width 146 height 160
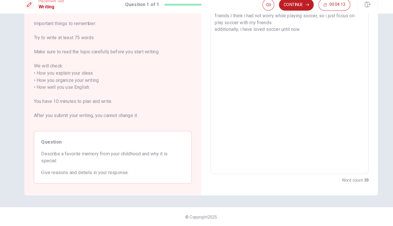
scroll to position [44, 0]
click at [343, 69] on textarea "My favorite memory when i was child is playing soccer with my friends.I think i…" at bounding box center [283, 91] width 146 height 160
click at [343, 60] on textarea "My favorite memory when i was child is playing soccer with my friends.I think i…" at bounding box center [283, 91] width 146 height 160
click at [344, 56] on textarea "My favorite memory when i was child is playing soccer with my friends.I think i…" at bounding box center [283, 91] width 146 height 160
click at [348, 77] on textarea "My favorite memory when i was child is playing soccer with my friends.I think i…" at bounding box center [283, 91] width 146 height 160
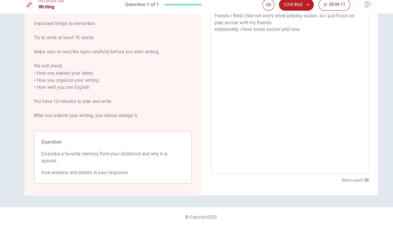
click at [331, 16] on textarea "My favorite memory when i was child is playing soccer with my friends.I think i…" at bounding box center [283, 91] width 146 height 160
click at [321, 27] on textarea "My favorite memory when i was child is playing soccer with my friends.I think i…" at bounding box center [283, 91] width 146 height 160
click at [337, 24] on textarea "My favorite memory when i was child is playing soccer with my friends.I think i…" at bounding box center [283, 91] width 146 height 160
